Goal: Use online tool/utility: Utilize a website feature to perform a specific function

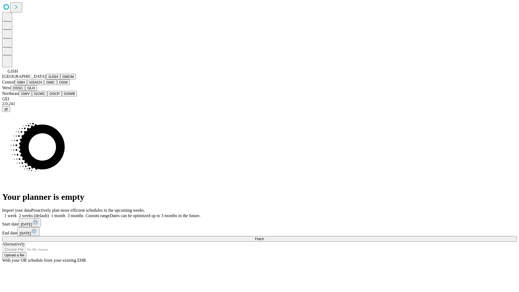
click at [46, 79] on button "GJSH" at bounding box center [53, 77] width 14 height 6
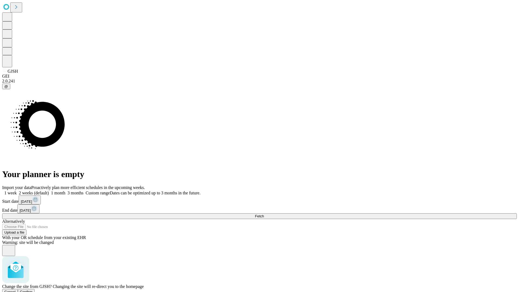
click at [33, 290] on span "Confirm" at bounding box center [26, 292] width 13 height 4
click at [17, 190] on label "1 week" at bounding box center [9, 192] width 15 height 5
click at [264, 214] on span "Fetch" at bounding box center [259, 216] width 9 height 4
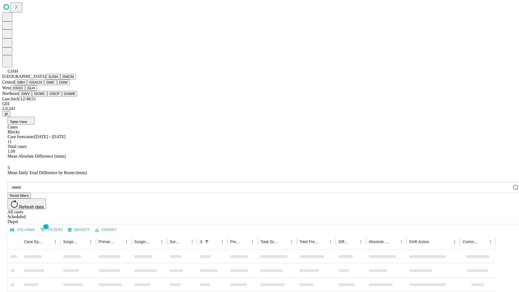
click at [60, 79] on button "GMCM" at bounding box center [68, 77] width 16 height 6
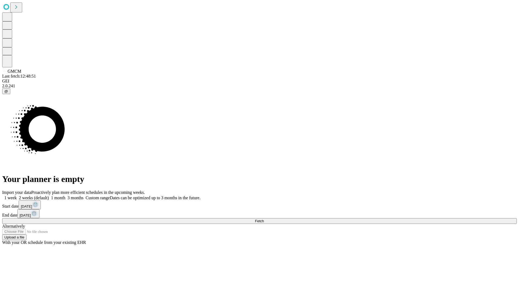
click at [17, 195] on label "1 week" at bounding box center [9, 197] width 15 height 5
click at [264, 219] on span "Fetch" at bounding box center [259, 221] width 9 height 4
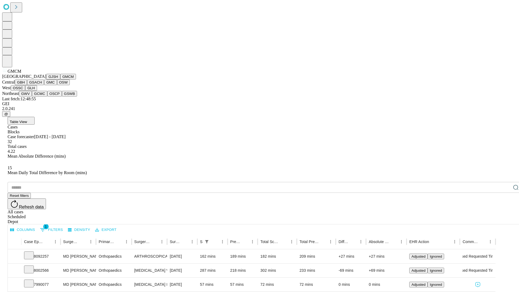
click at [27, 85] on button "GBH" at bounding box center [21, 82] width 12 height 6
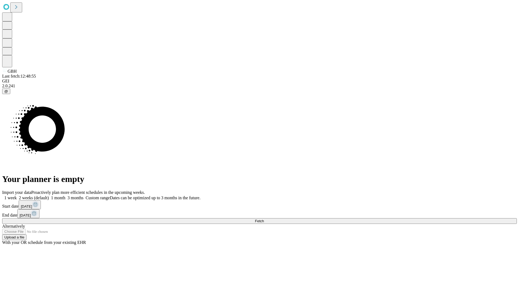
click at [17, 195] on label "1 week" at bounding box center [9, 197] width 15 height 5
click at [264, 219] on span "Fetch" at bounding box center [259, 221] width 9 height 4
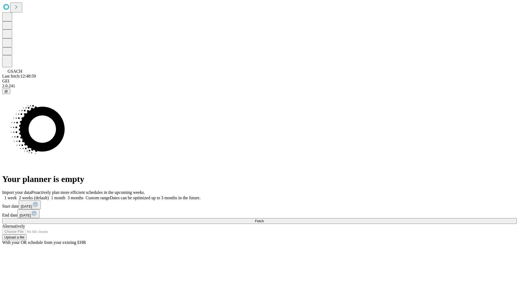
click at [17, 195] on label "1 week" at bounding box center [9, 197] width 15 height 5
click at [264, 219] on span "Fetch" at bounding box center [259, 221] width 9 height 4
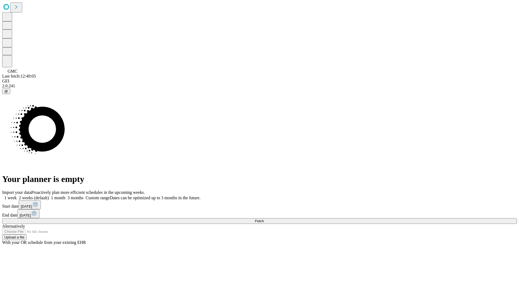
click at [264, 219] on span "Fetch" at bounding box center [259, 221] width 9 height 4
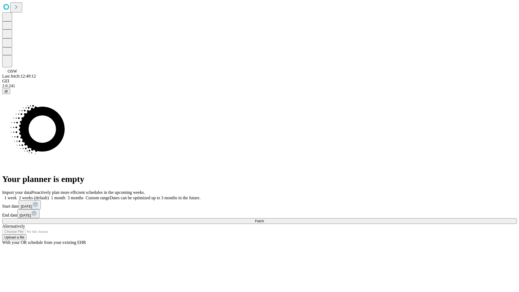
click at [17, 195] on label "1 week" at bounding box center [9, 197] width 15 height 5
click at [264, 219] on span "Fetch" at bounding box center [259, 221] width 9 height 4
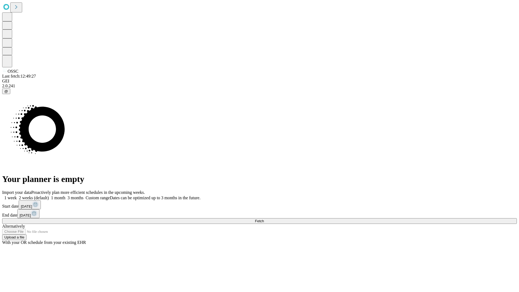
click at [17, 195] on label "1 week" at bounding box center [9, 197] width 15 height 5
click at [264, 219] on span "Fetch" at bounding box center [259, 221] width 9 height 4
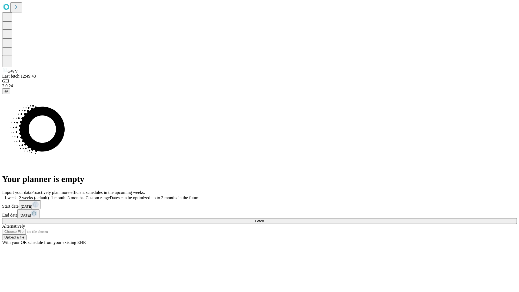
click at [17, 195] on label "1 week" at bounding box center [9, 197] width 15 height 5
click at [264, 219] on span "Fetch" at bounding box center [259, 221] width 9 height 4
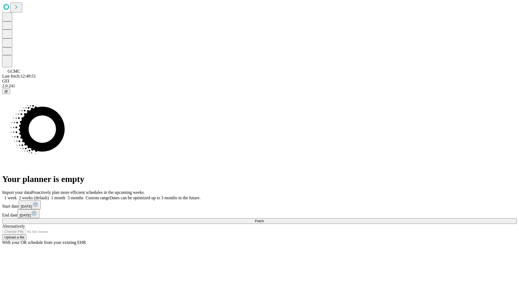
click at [17, 195] on label "1 week" at bounding box center [9, 197] width 15 height 5
click at [264, 219] on span "Fetch" at bounding box center [259, 221] width 9 height 4
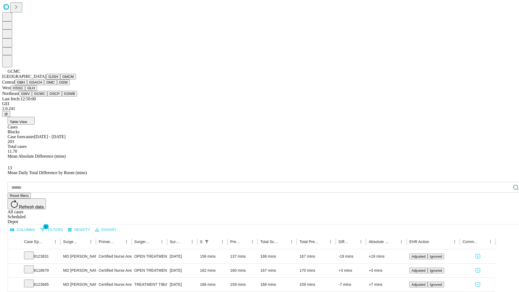
click at [47, 96] on button "OSCP" at bounding box center [54, 94] width 15 height 6
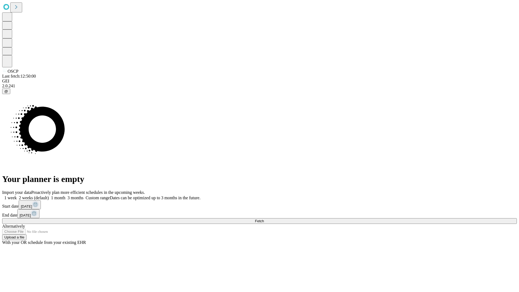
click at [17, 195] on label "1 week" at bounding box center [9, 197] width 15 height 5
click at [264, 219] on span "Fetch" at bounding box center [259, 221] width 9 height 4
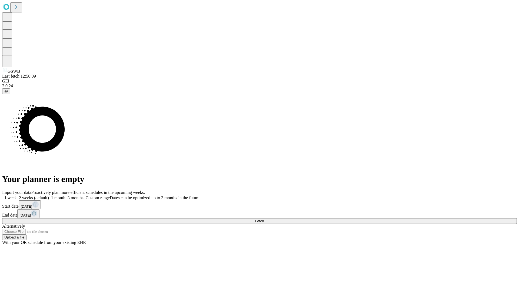
click at [264, 219] on span "Fetch" at bounding box center [259, 221] width 9 height 4
